Goal: Check status: Check status

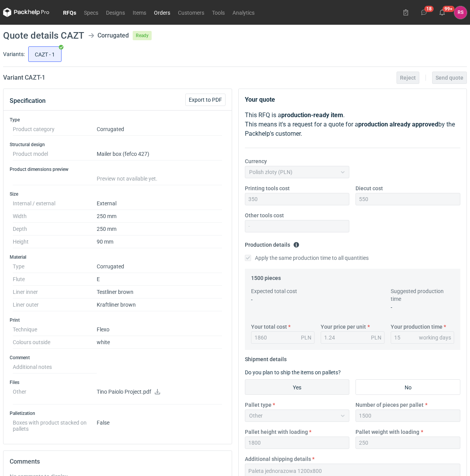
click at [162, 14] on link "Orders" at bounding box center [162, 12] width 24 height 9
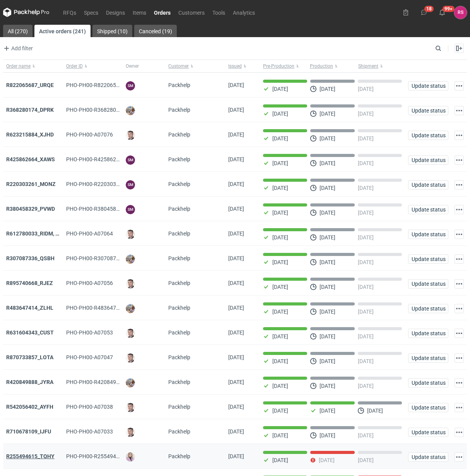
click at [32, 455] on strong "R255494615_TQHY" at bounding box center [30, 456] width 48 height 6
